Goal: Transaction & Acquisition: Download file/media

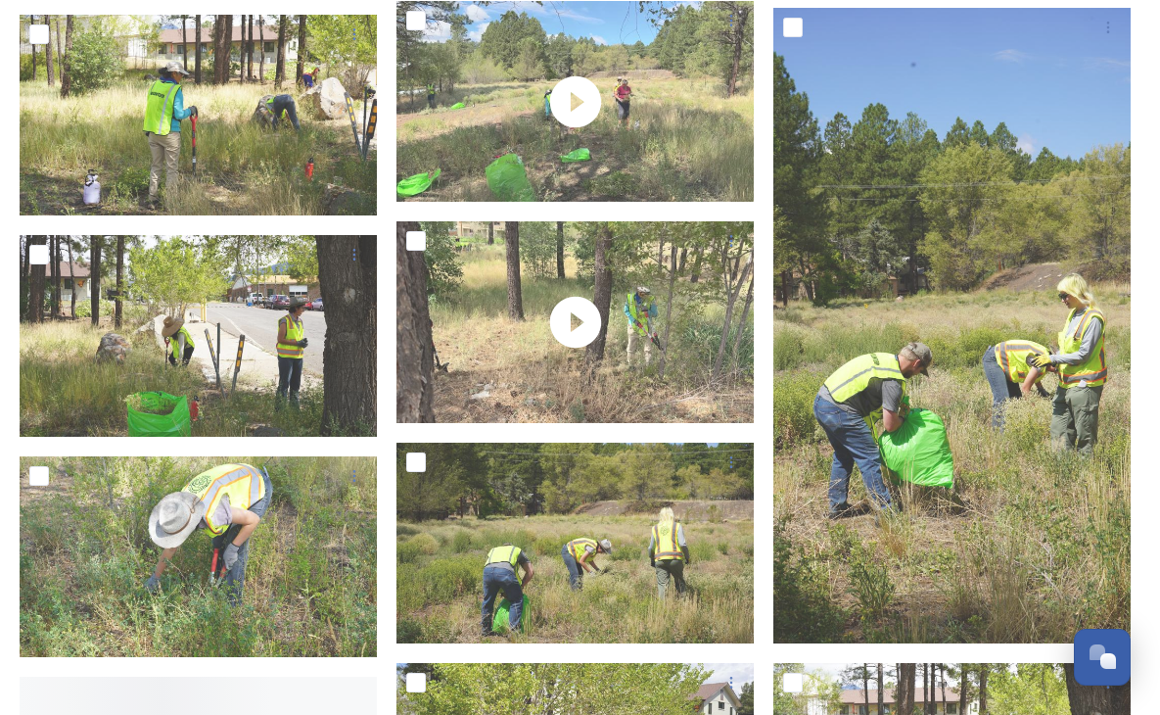
scroll to position [2586, 0]
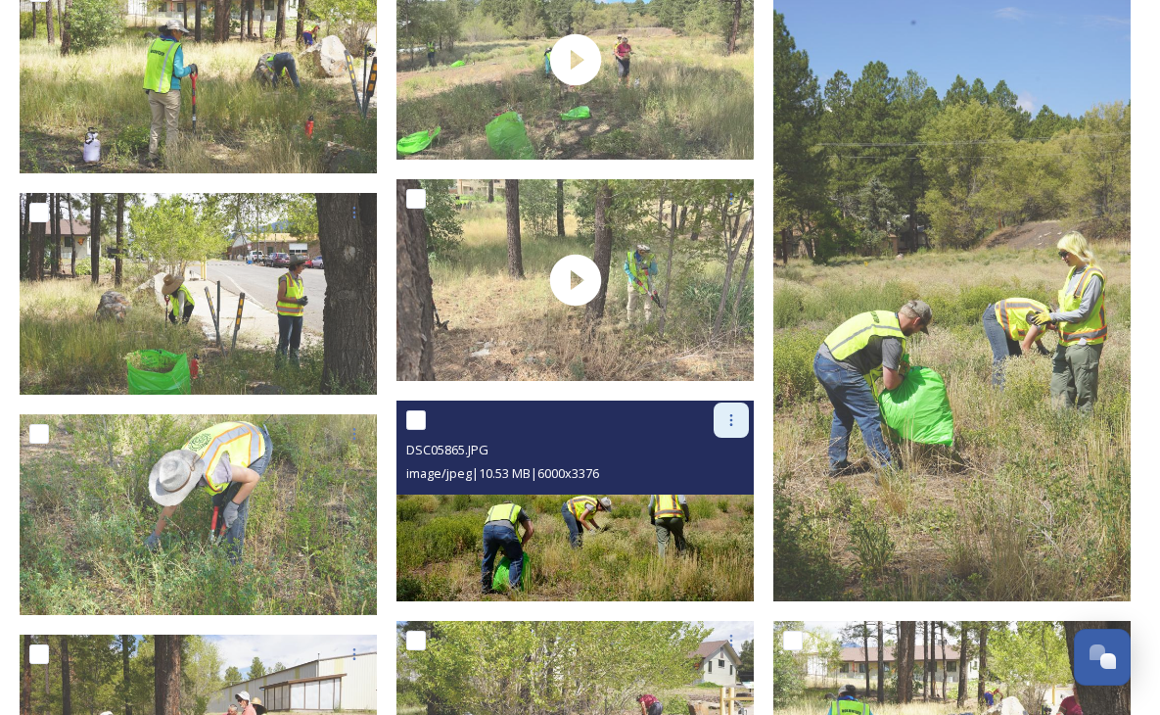
click at [728, 418] on icon at bounding box center [732, 420] width 16 height 16
click at [718, 502] on span "Download" at bounding box center [709, 501] width 60 height 19
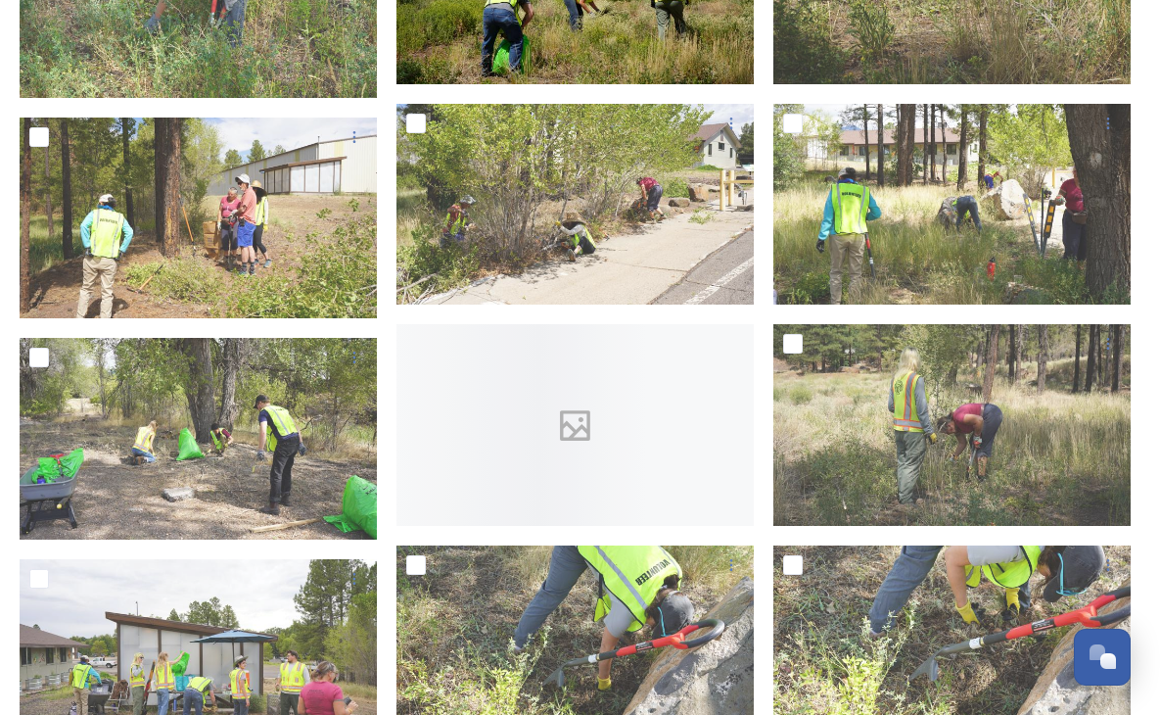
scroll to position [3108, 0]
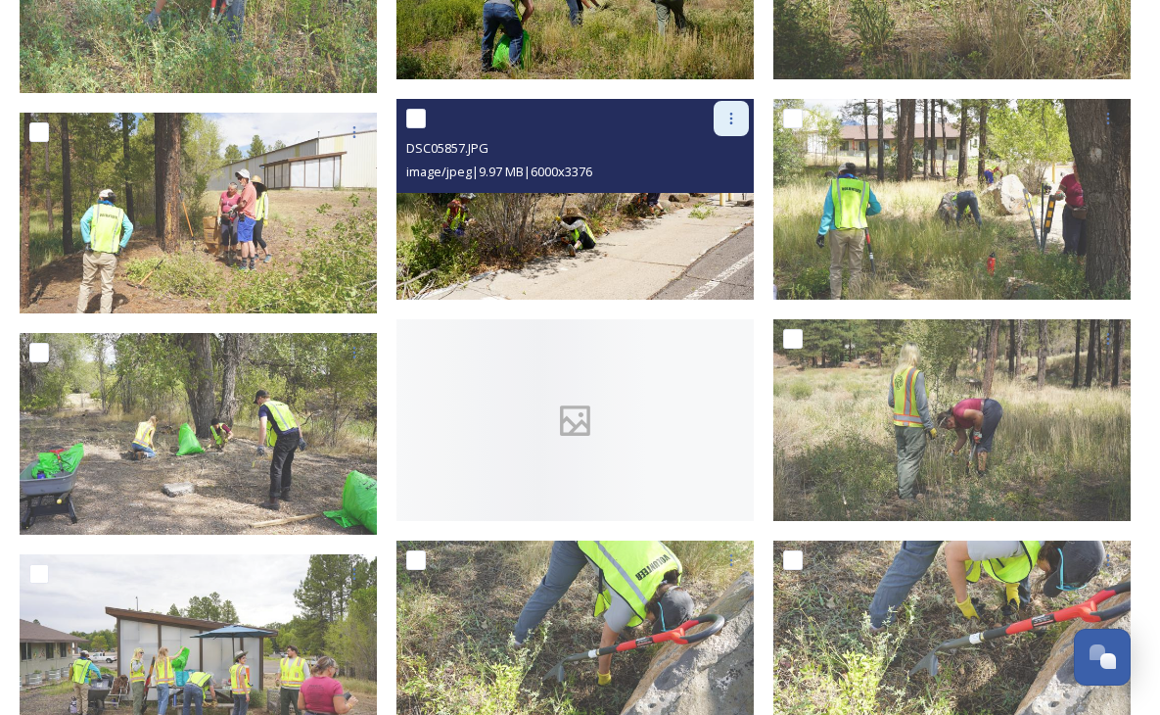
click at [730, 124] on icon at bounding box center [732, 119] width 16 height 16
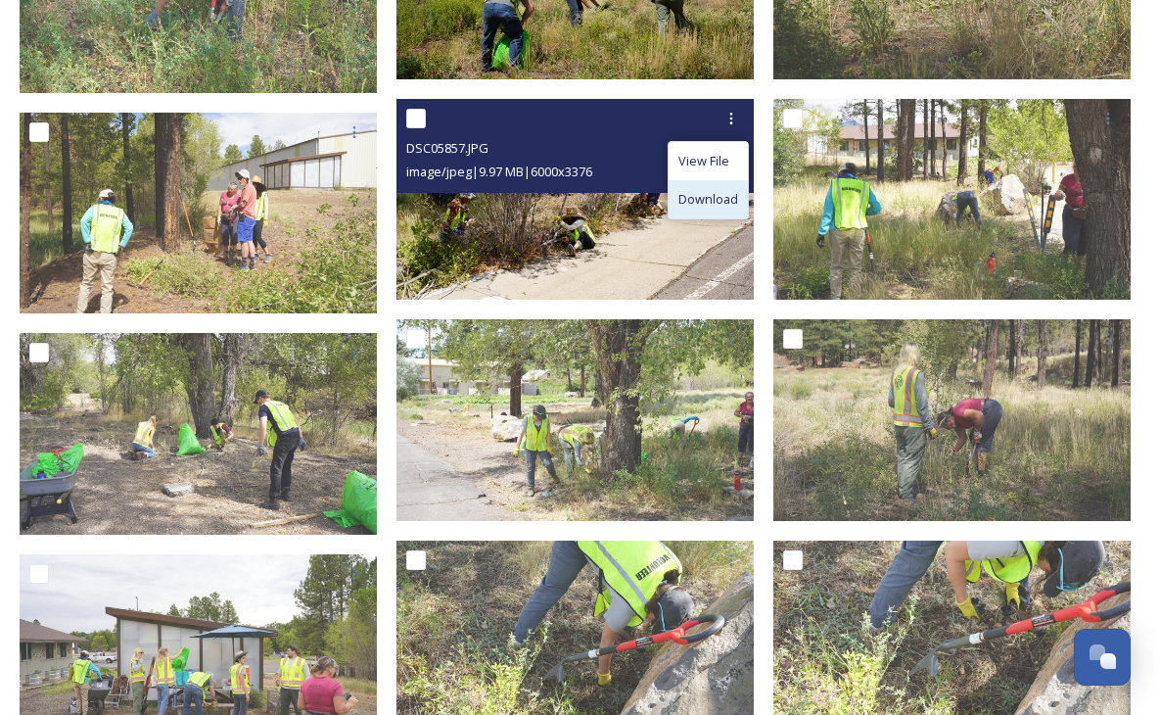
click at [719, 192] on span "Download" at bounding box center [709, 199] width 60 height 19
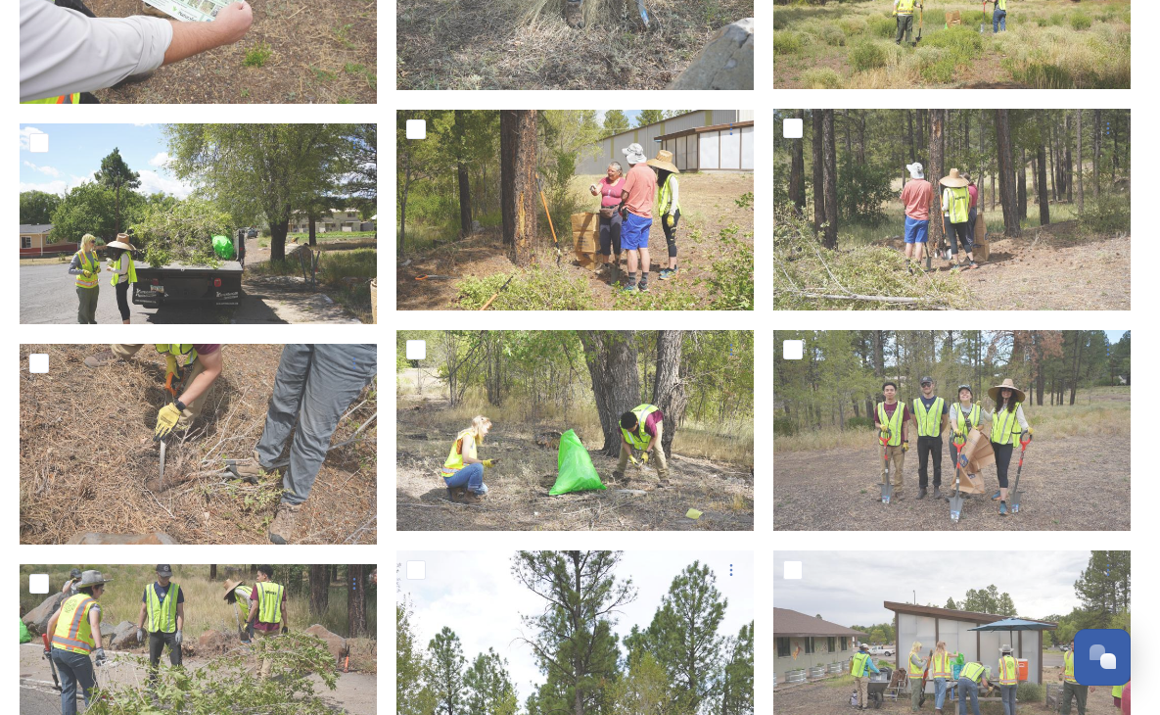
scroll to position [3987, 0]
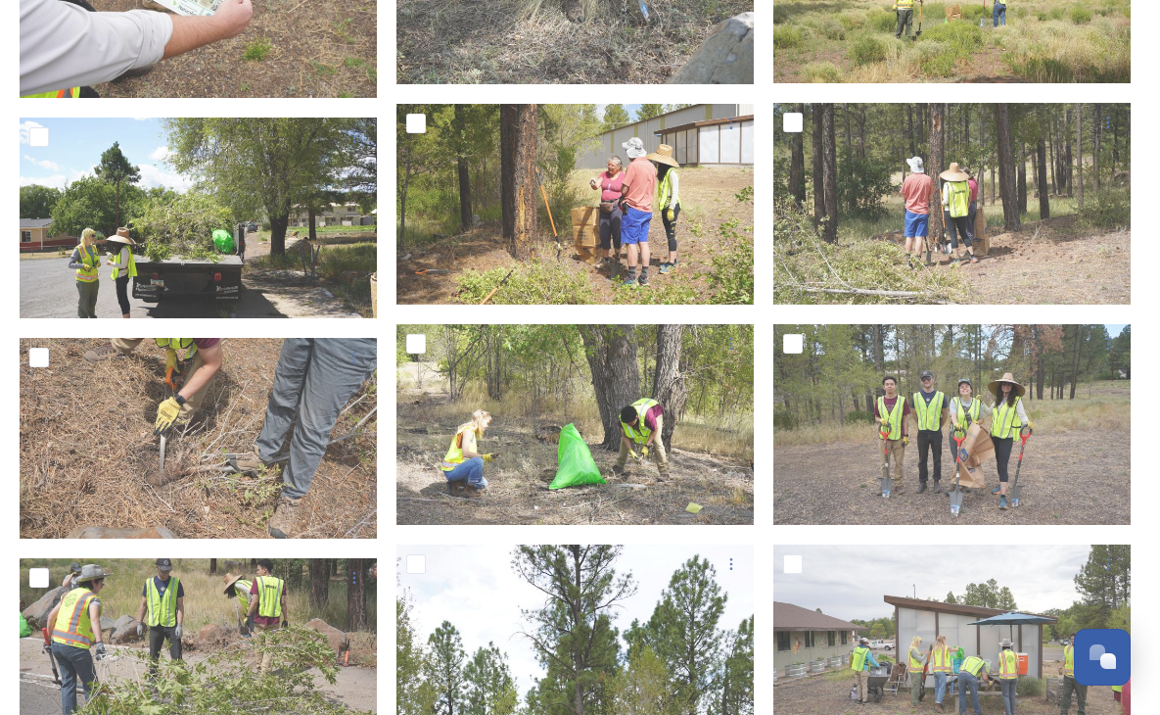
drag, startPoint x: 1151, startPoint y: 414, endPoint x: 1147, endPoint y: 434, distance: 20.0
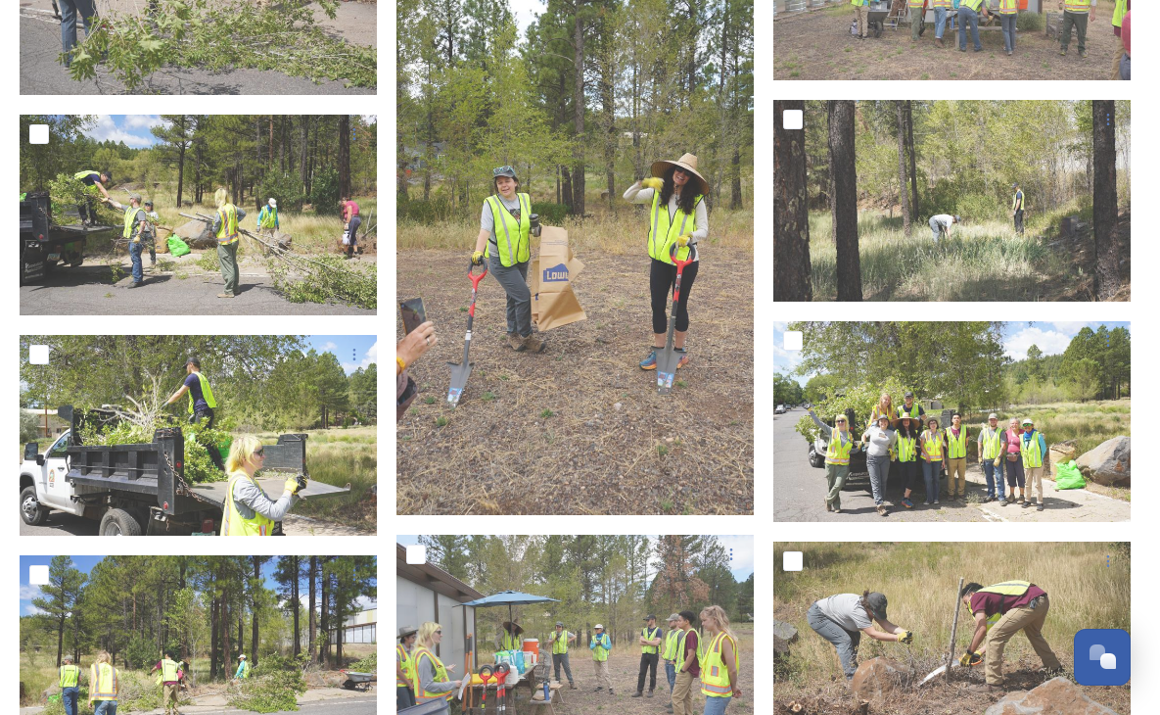
scroll to position [4657, 0]
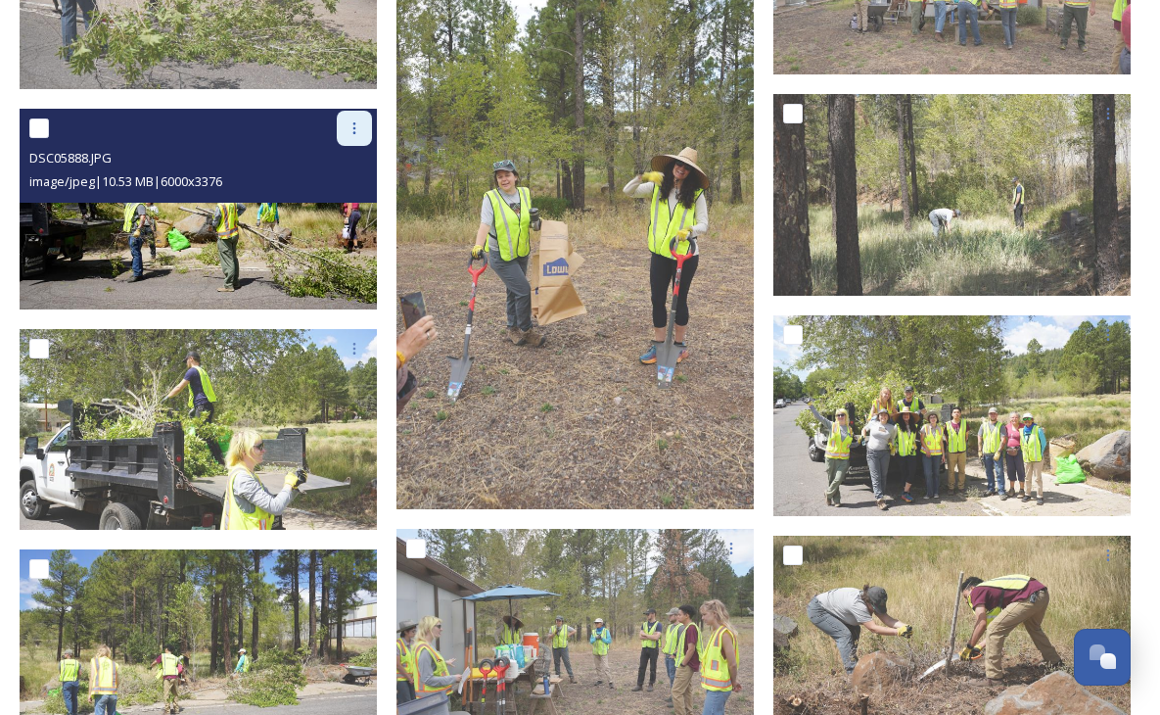
click at [354, 129] on icon at bounding box center [355, 128] width 16 height 16
click at [341, 209] on span "Download" at bounding box center [332, 209] width 60 height 19
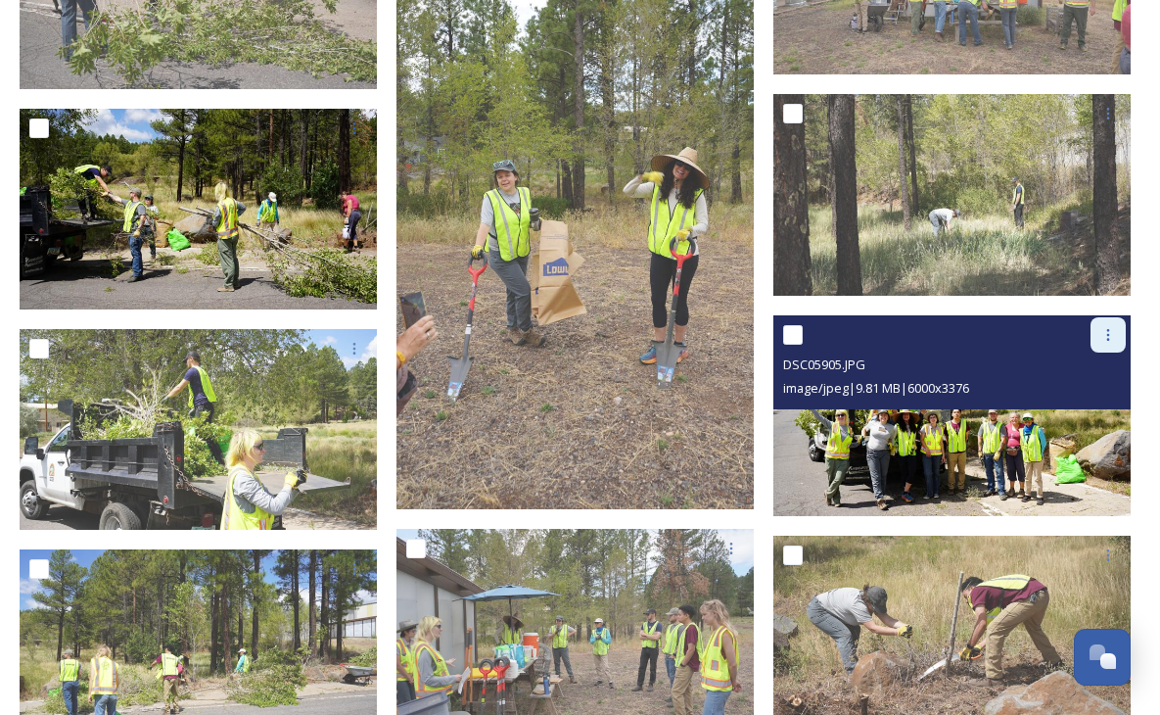
click at [1098, 341] on div at bounding box center [1108, 334] width 35 height 35
click at [1078, 416] on span "Download" at bounding box center [1086, 415] width 60 height 19
